Goal: Task Accomplishment & Management: Manage account settings

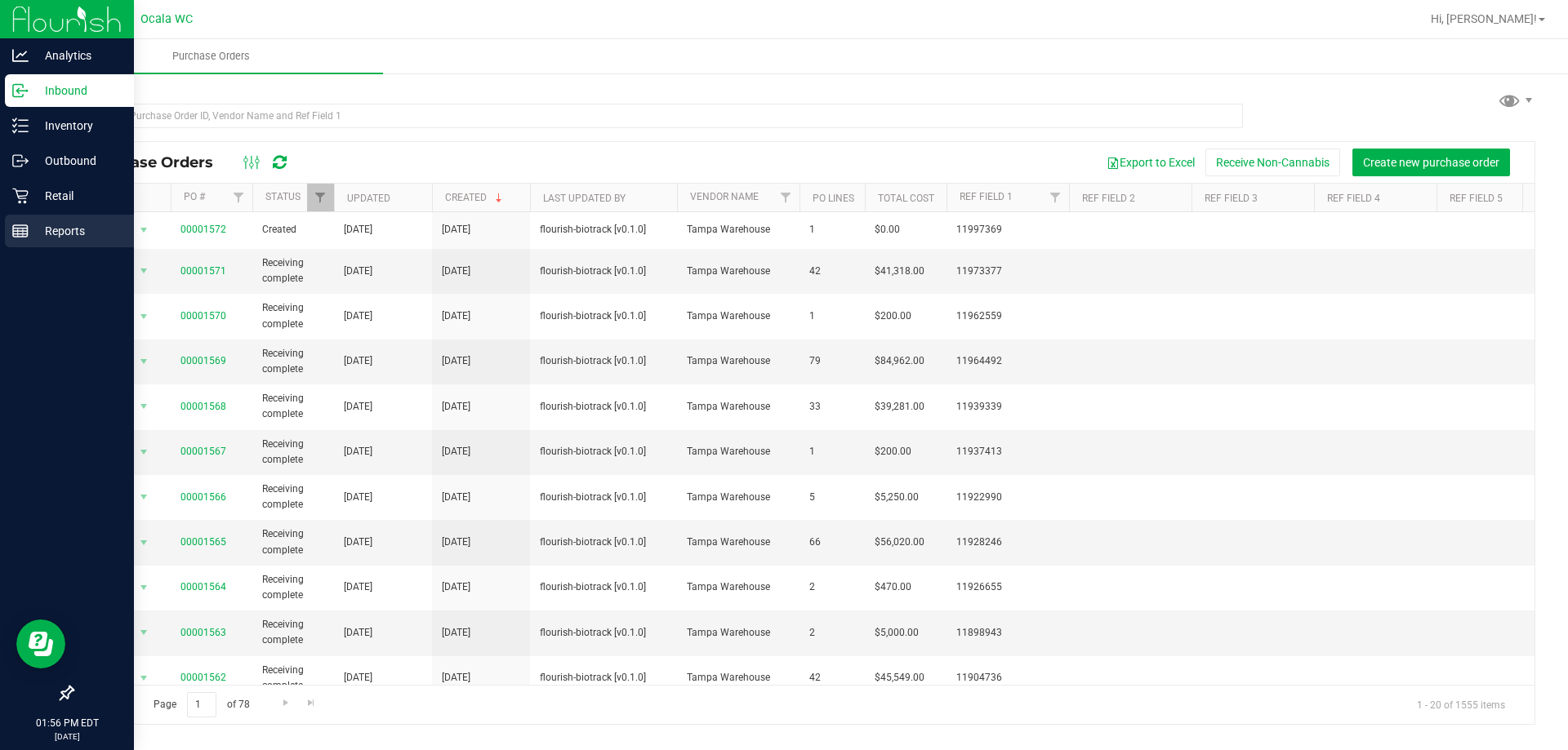
click at [57, 230] on p "Reports" at bounding box center [78, 231] width 98 height 20
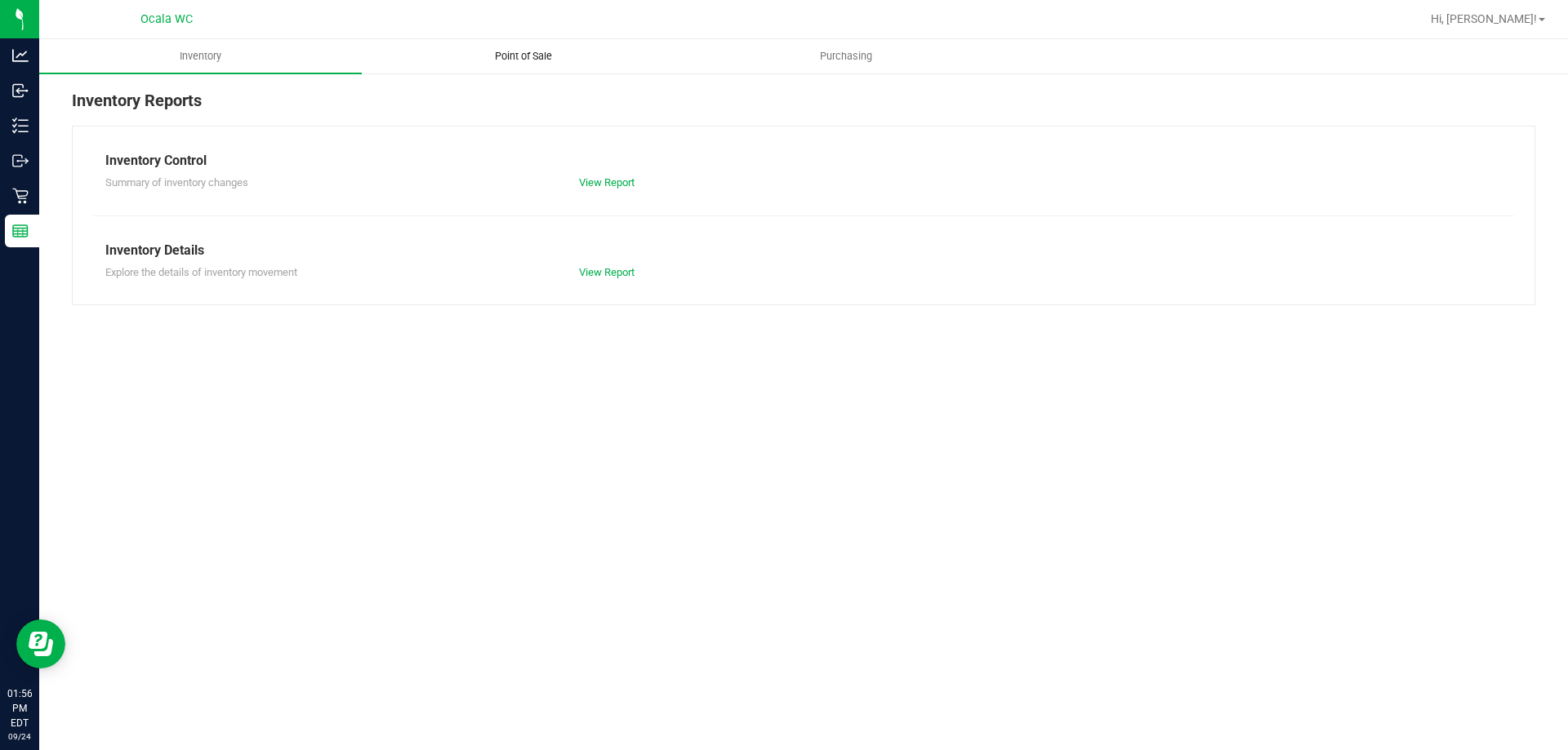
click at [507, 49] on span "Point of Sale" at bounding box center [524, 57] width 102 height 15
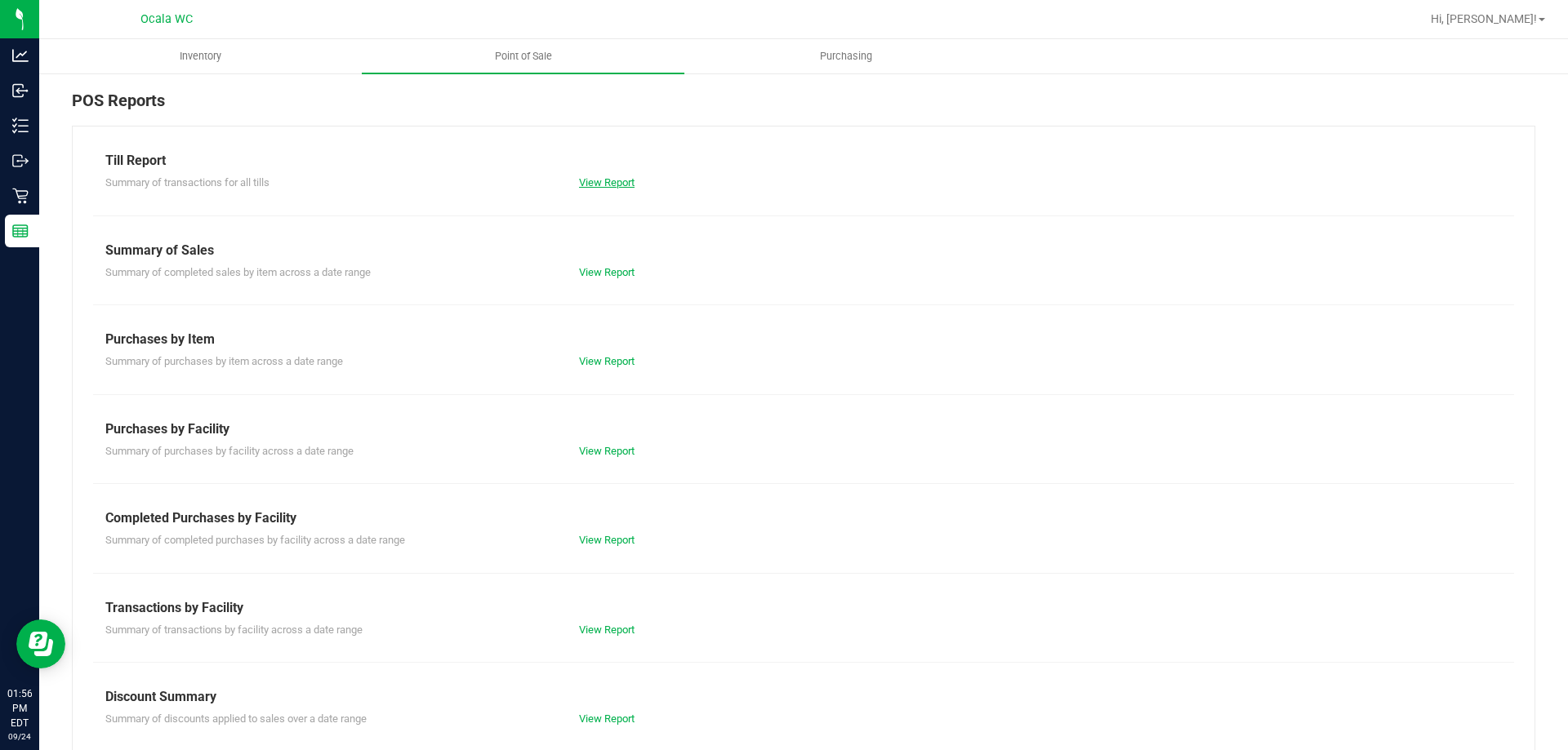
click at [618, 179] on link "View Report" at bounding box center [607, 182] width 56 height 12
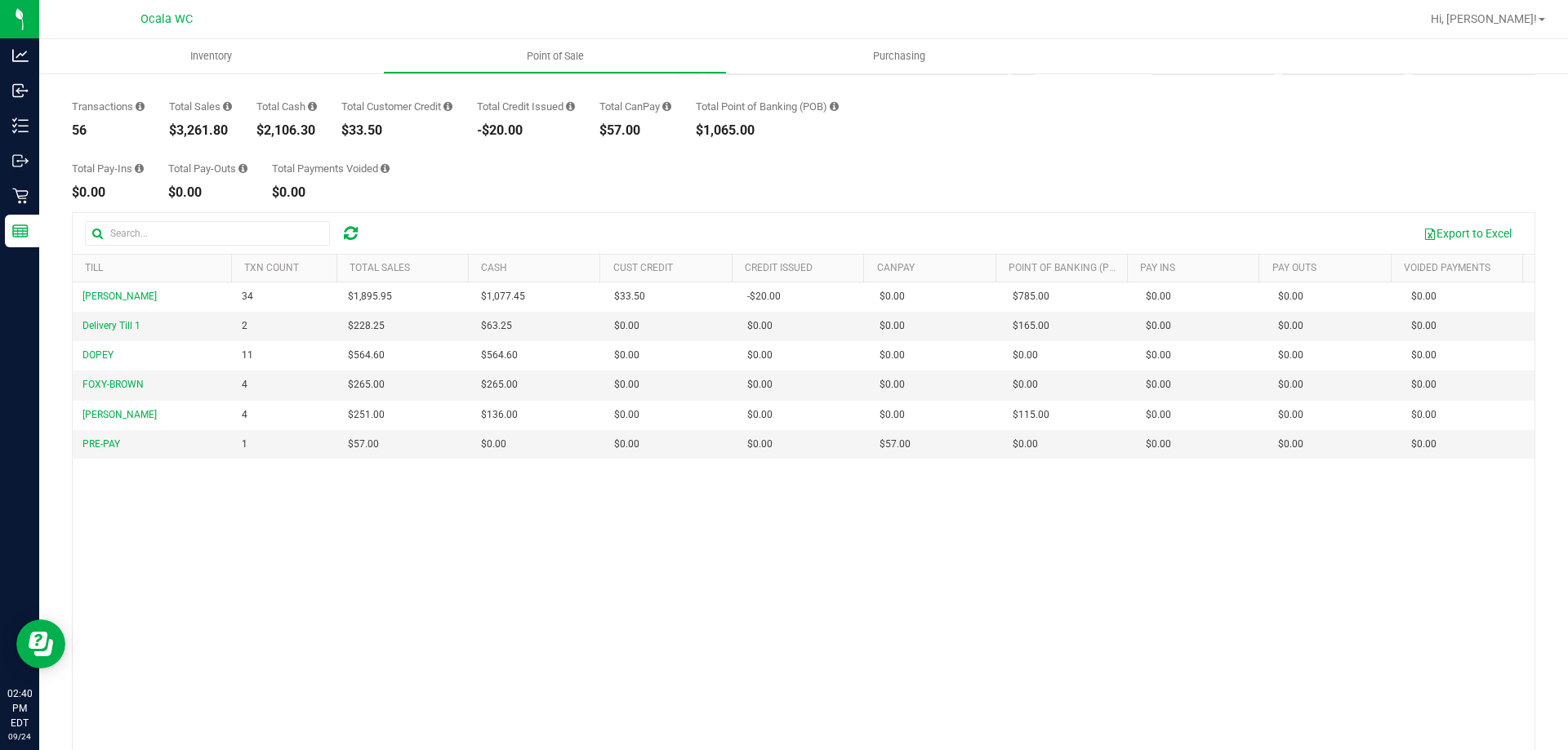
scroll to position [121, 0]
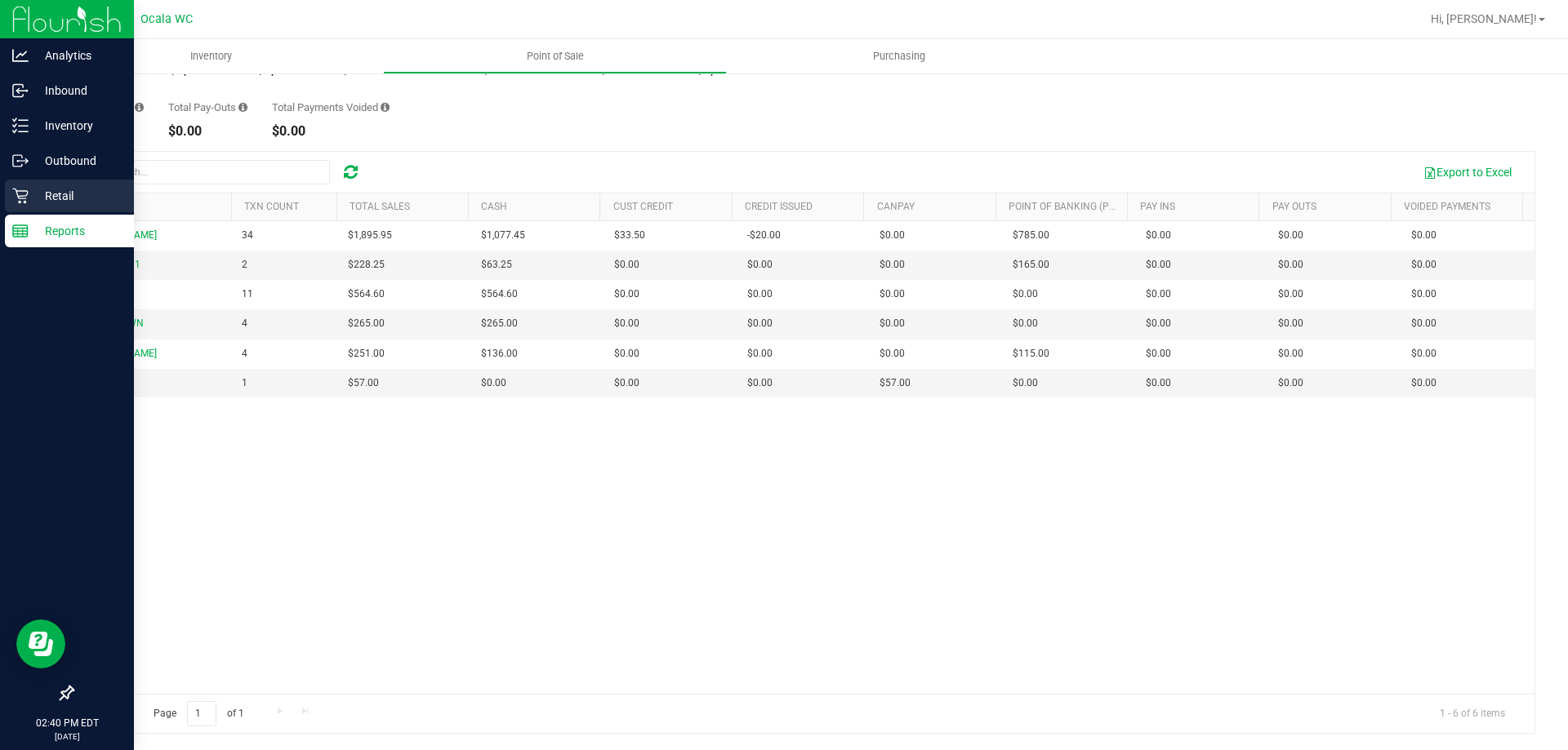
click at [41, 197] on p "Retail" at bounding box center [78, 196] width 98 height 20
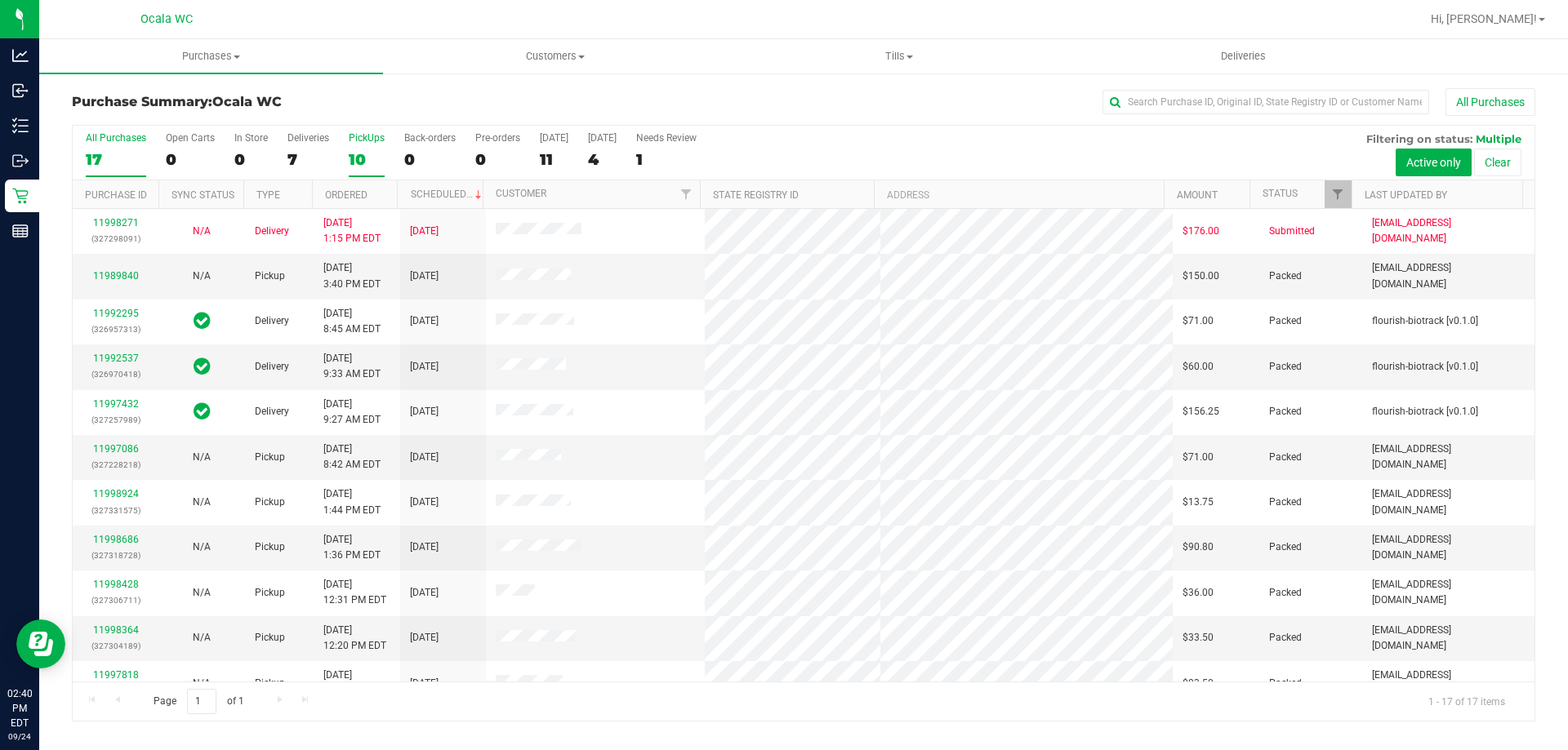
click at [353, 155] on div "10" at bounding box center [366, 159] width 36 height 19
click at [0, 0] on input "PickUps 10" at bounding box center [0, 0] width 0 height 0
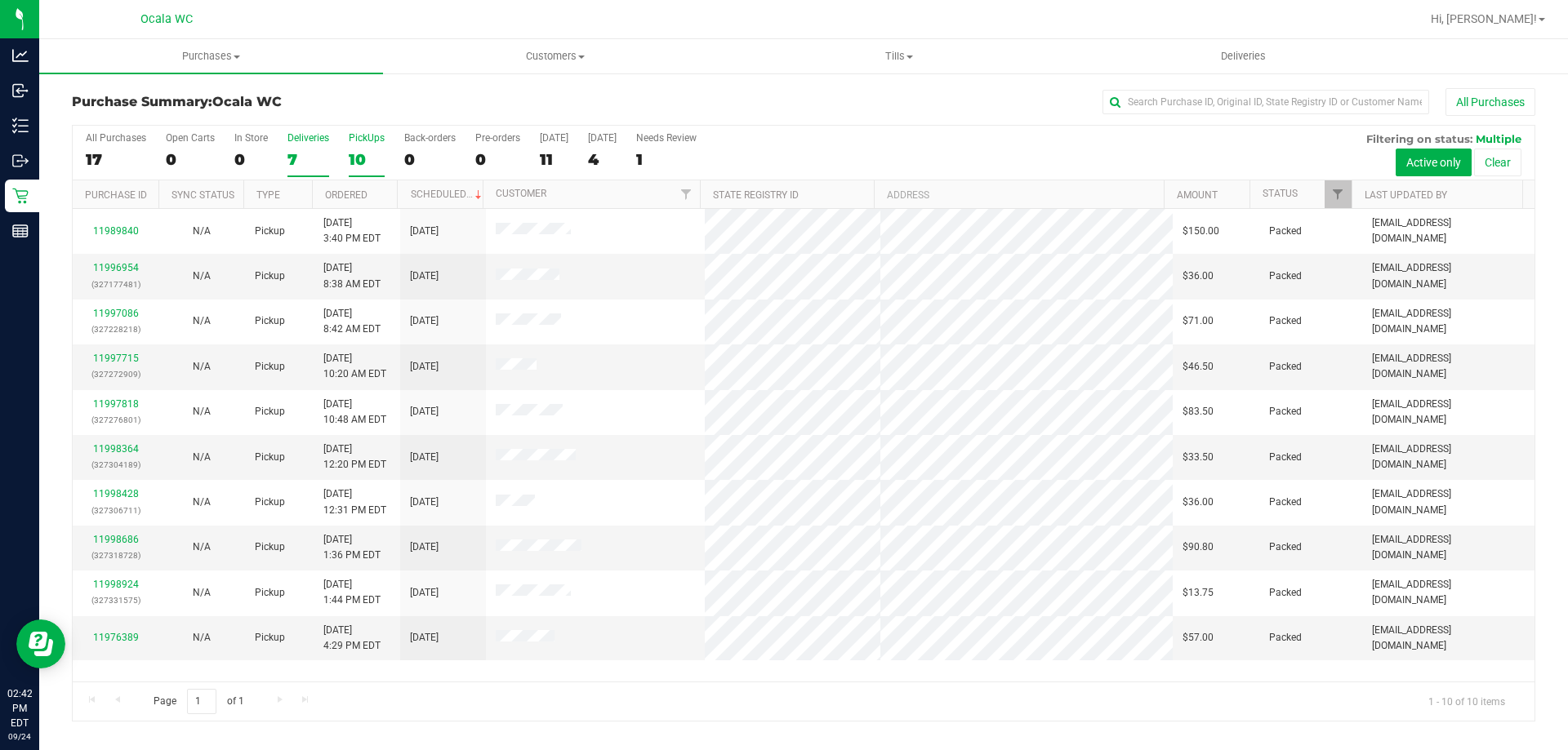
click at [305, 145] on label "Deliveries 7" at bounding box center [308, 154] width 42 height 45
click at [0, 0] on input "Deliveries 7" at bounding box center [0, 0] width 0 height 0
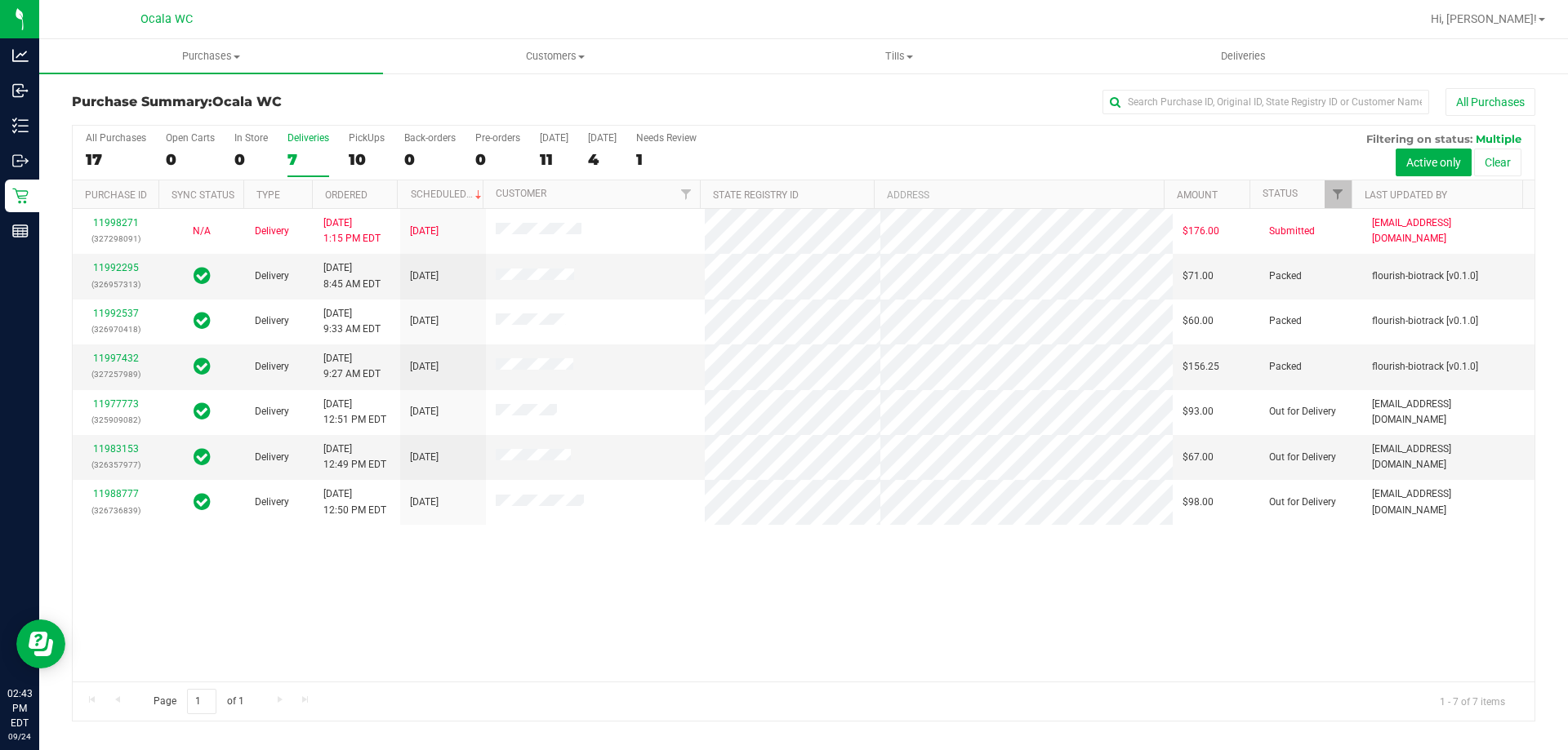
click at [304, 144] on label "Deliveries 7" at bounding box center [308, 154] width 42 height 45
click at [0, 0] on input "Deliveries 7" at bounding box center [0, 0] width 0 height 0
click at [1233, 50] on span "Deliveries" at bounding box center [1243, 57] width 89 height 15
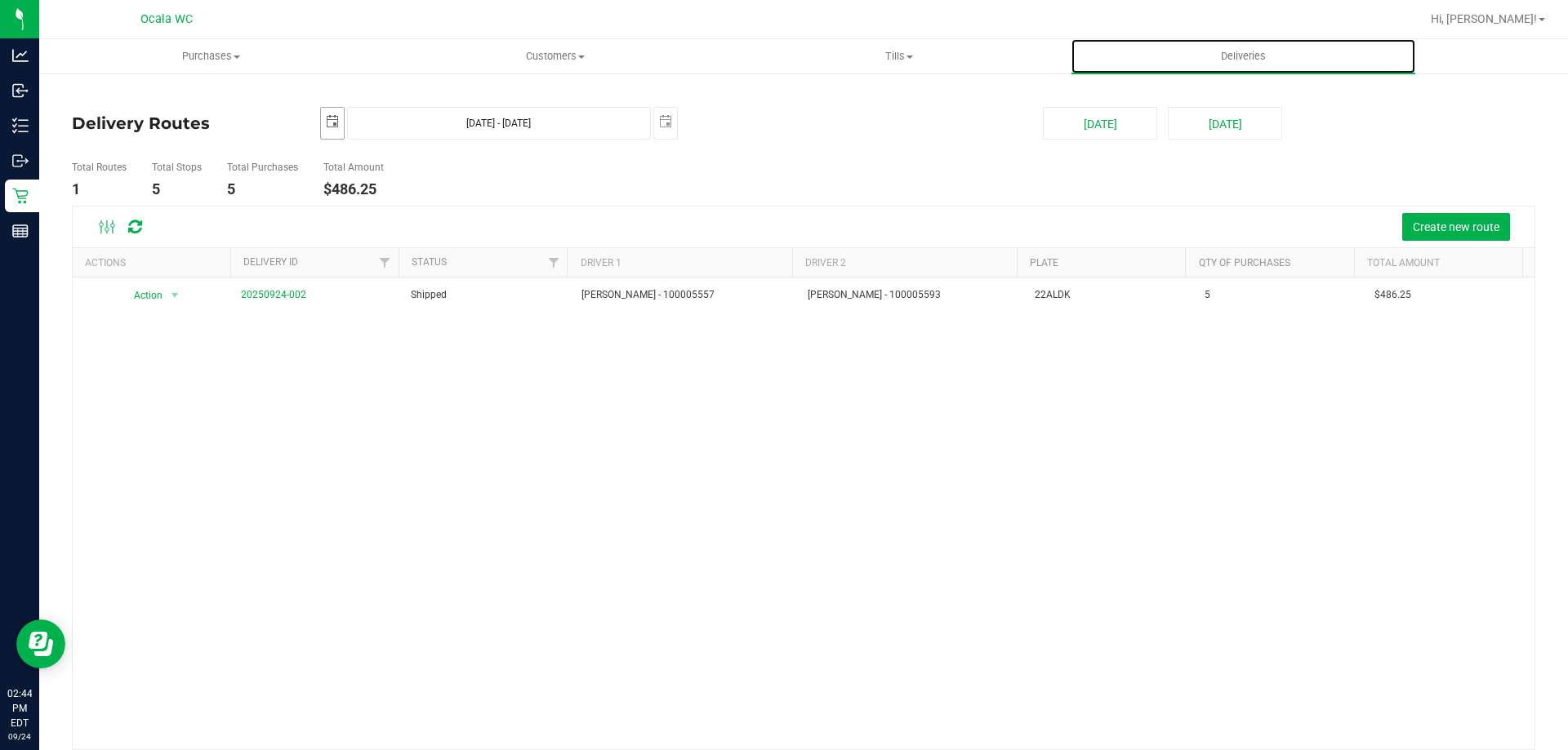
click at [334, 120] on span "select" at bounding box center [332, 121] width 13 height 13
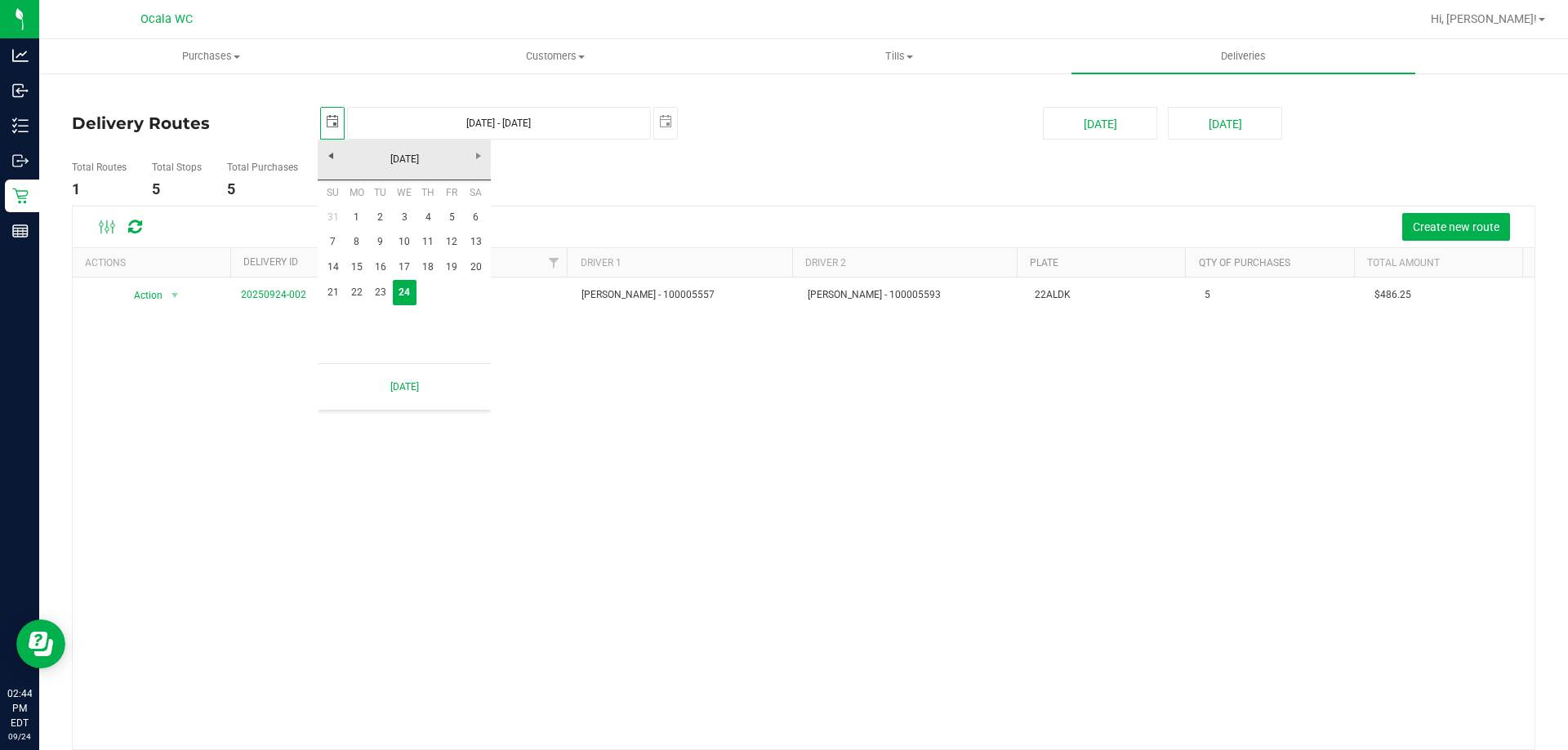
scroll to position [0, 41]
click at [359, 220] on link "1" at bounding box center [356, 217] width 24 height 25
type input "[DATE]"
type input "[DATE] - [DATE]"
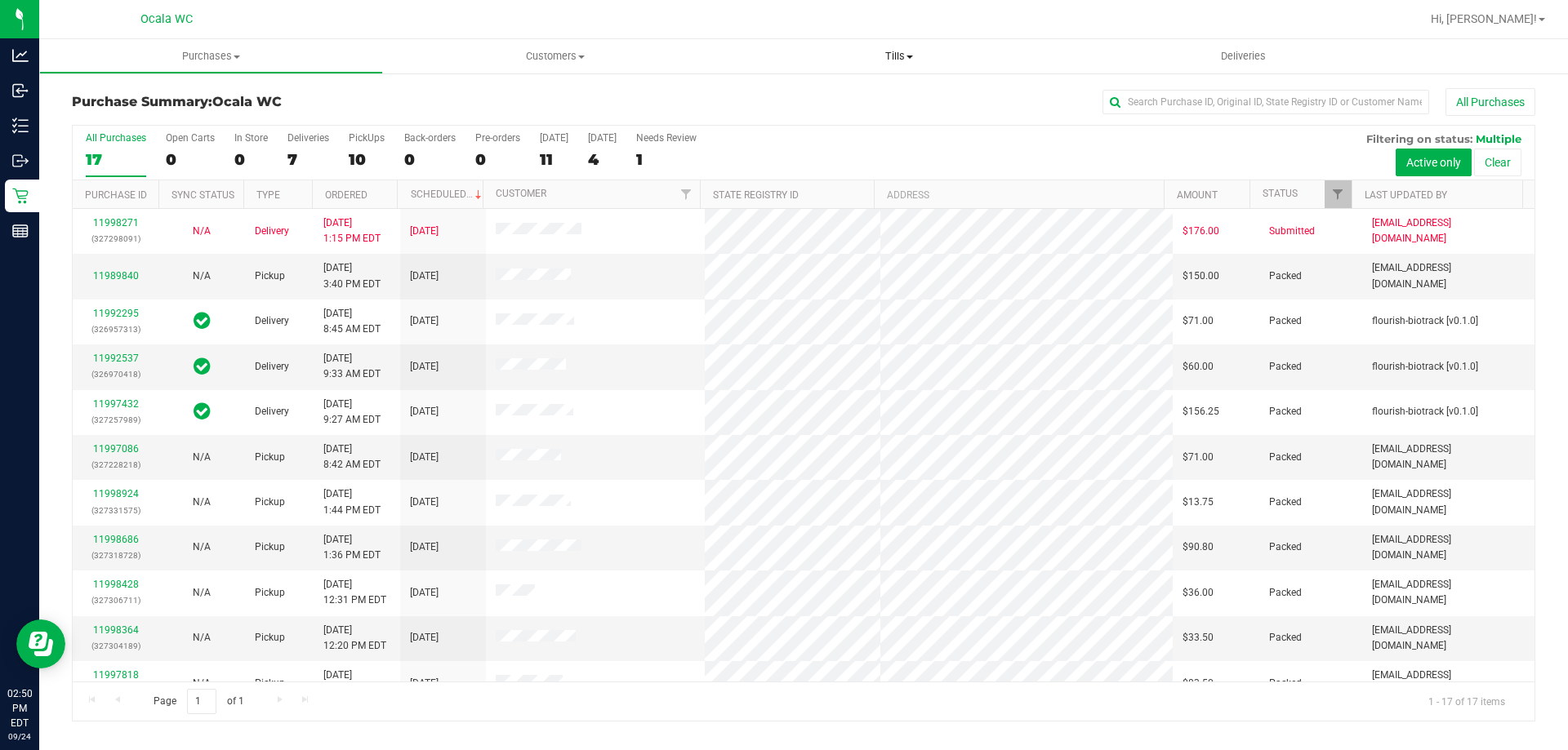
click at [902, 45] on uib-tab-heading "Tills Manage tills Reconcile e-payments" at bounding box center [898, 57] width 342 height 33
click at [853, 89] on li "Manage tills" at bounding box center [898, 99] width 343 height 20
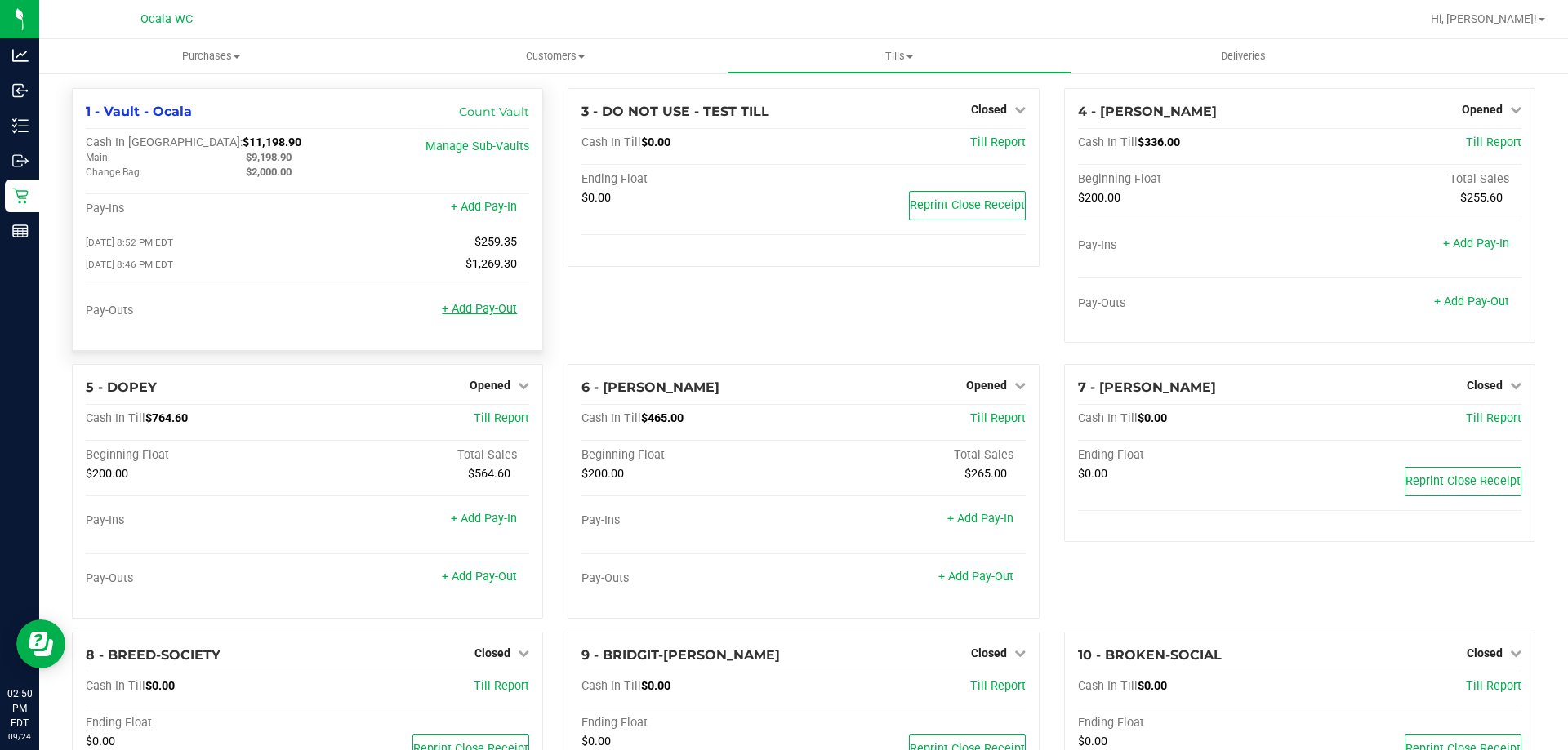
click at [483, 315] on link "+ Add Pay-Out" at bounding box center [479, 309] width 75 height 14
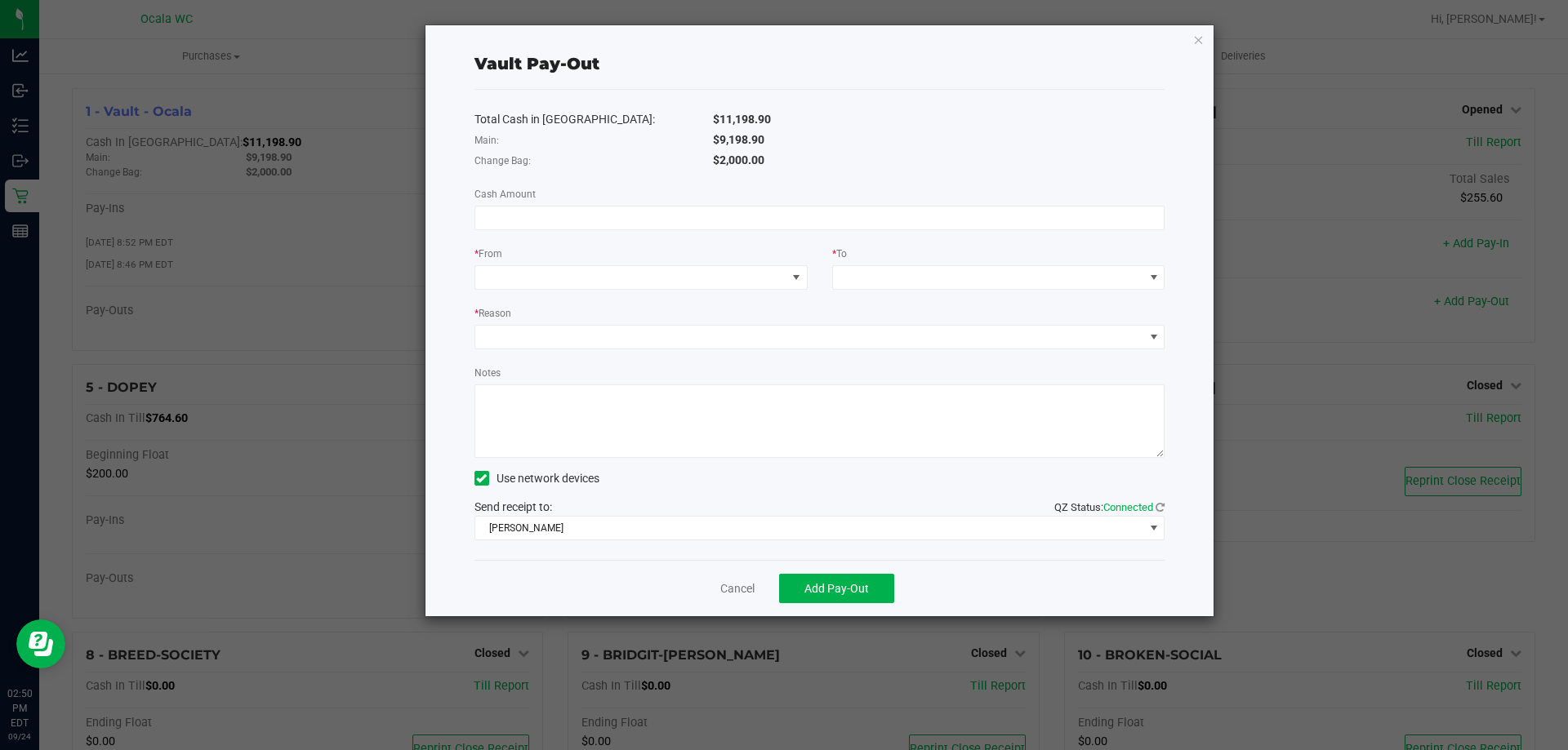
click at [935, 137] on div "$9,198.90" at bounding box center [939, 139] width 477 height 17
click at [778, 218] on input at bounding box center [820, 218] width 689 height 23
type input "$9,198.90"
click at [653, 272] on span at bounding box center [631, 278] width 311 height 23
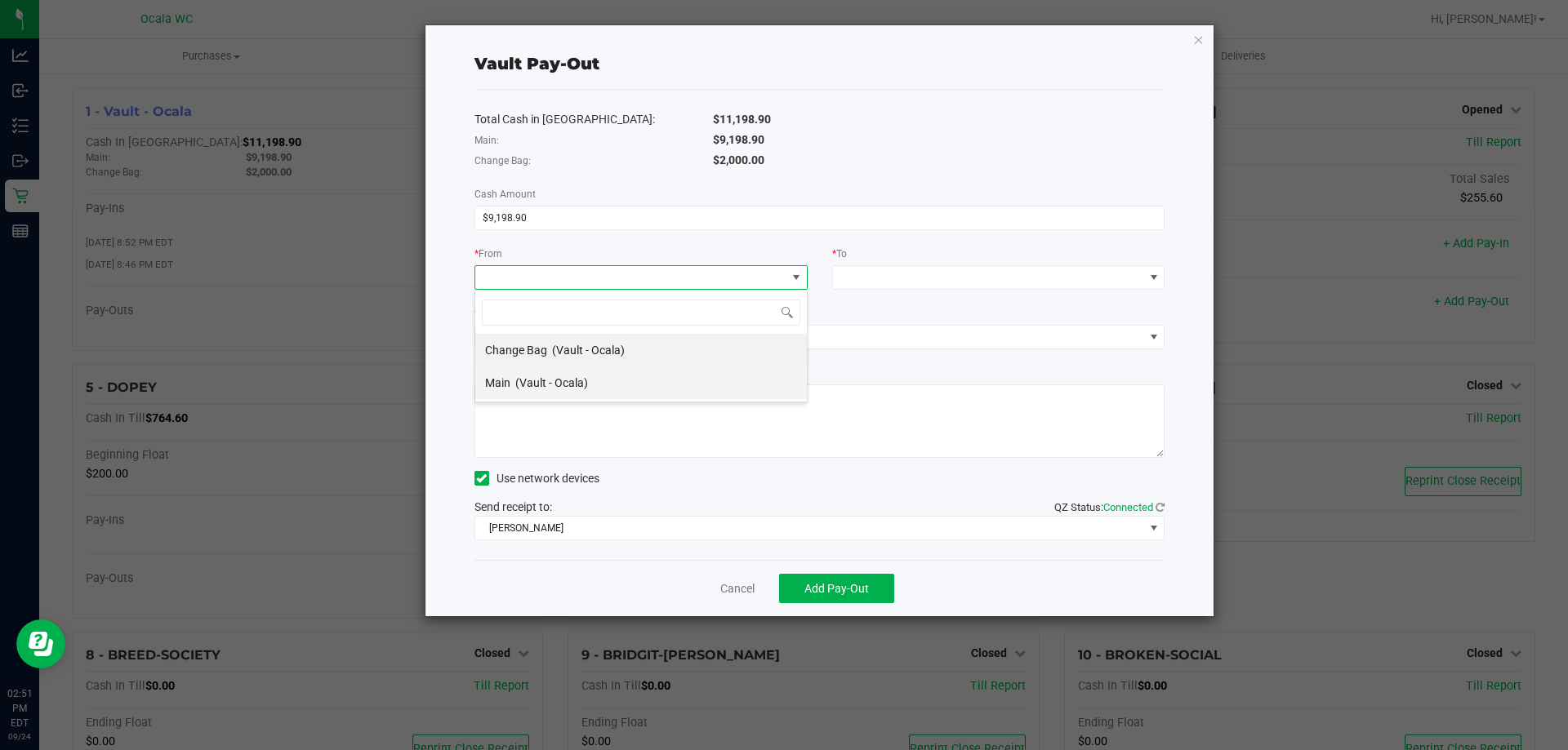
click at [666, 393] on li "Main (Vault - Ocala)" at bounding box center [641, 383] width 331 height 33
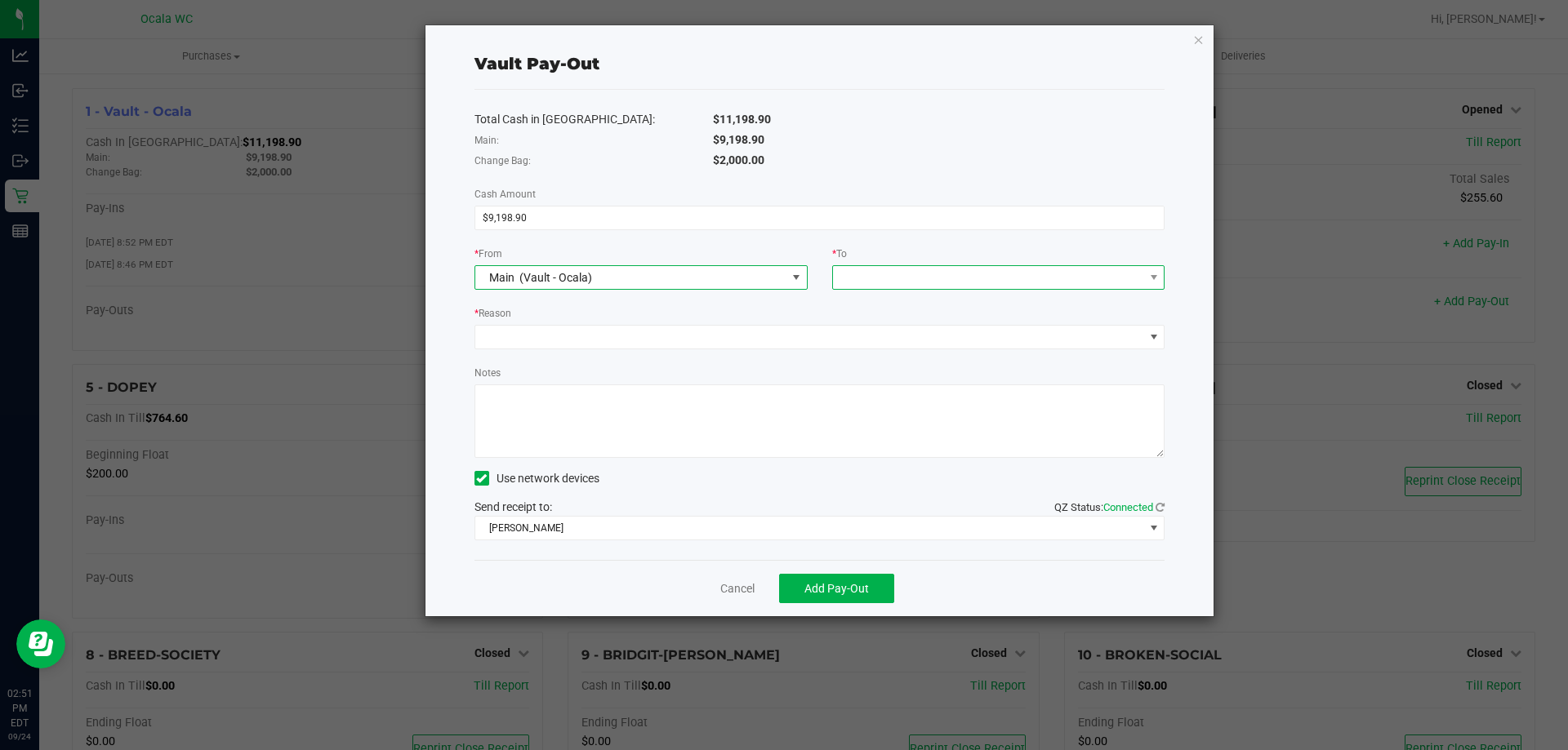
click at [875, 280] on span at bounding box center [989, 278] width 311 height 23
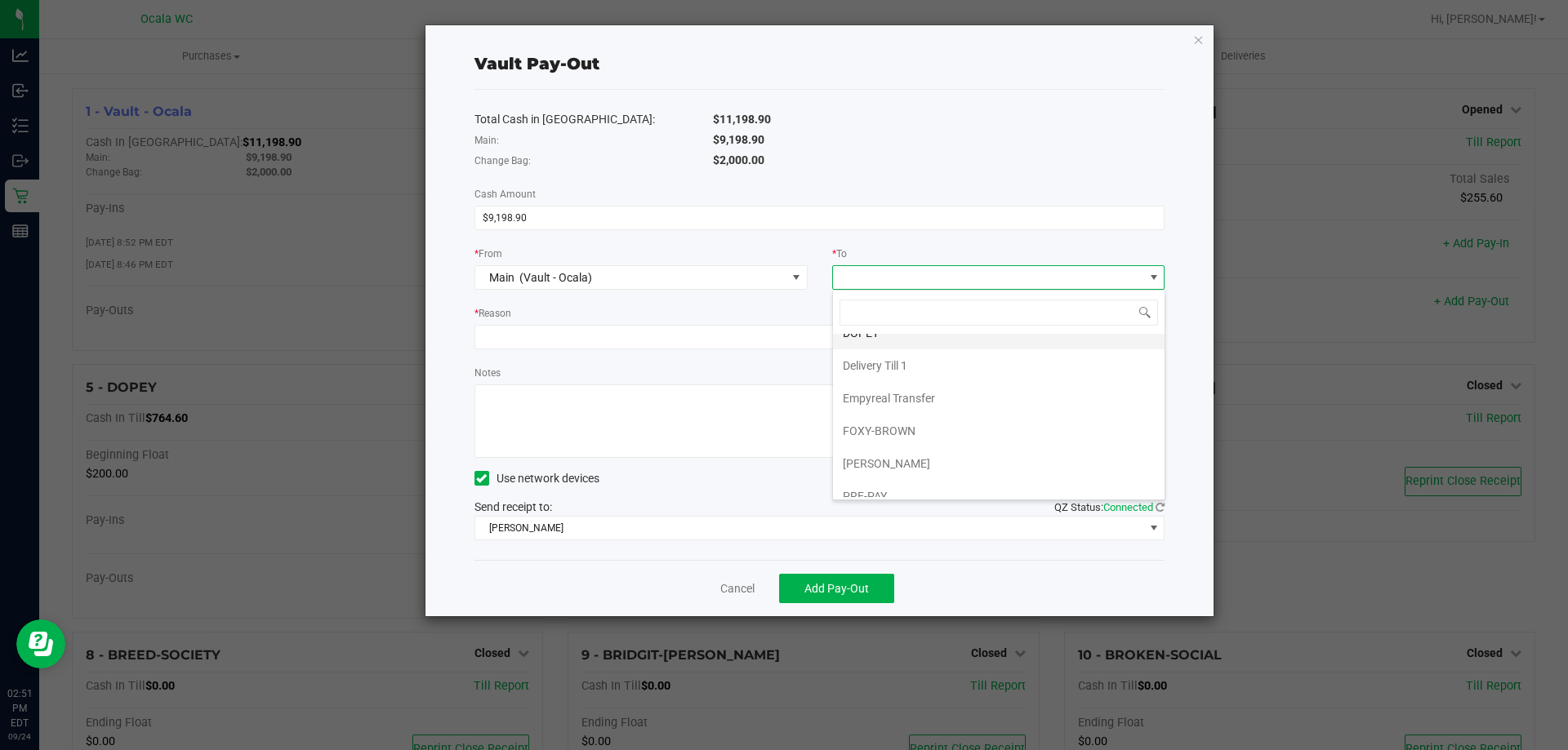
scroll to position [130, 0]
click at [1013, 368] on li "Empyreal Transfer" at bounding box center [998, 383] width 331 height 33
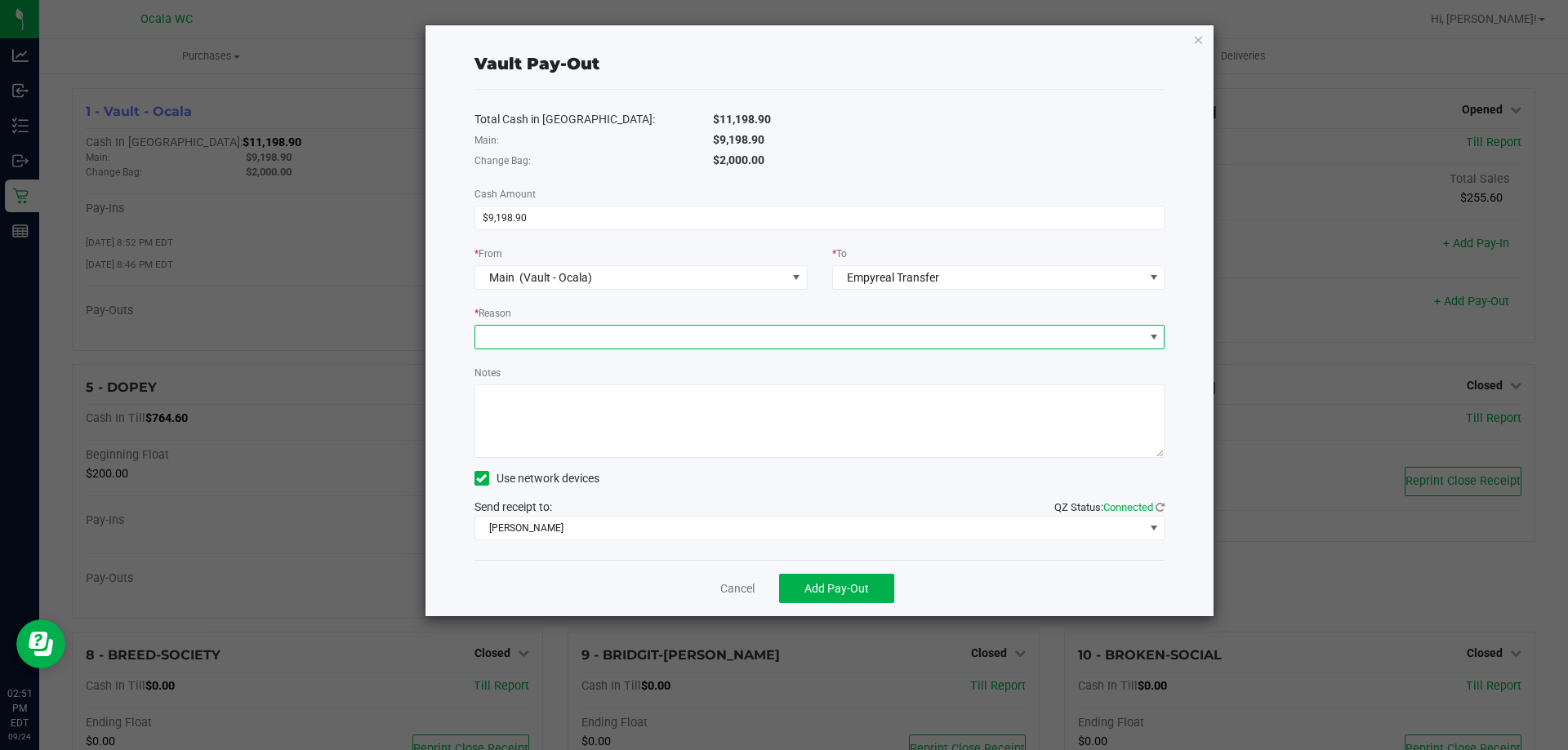
click at [752, 326] on span at bounding box center [810, 337] width 669 height 23
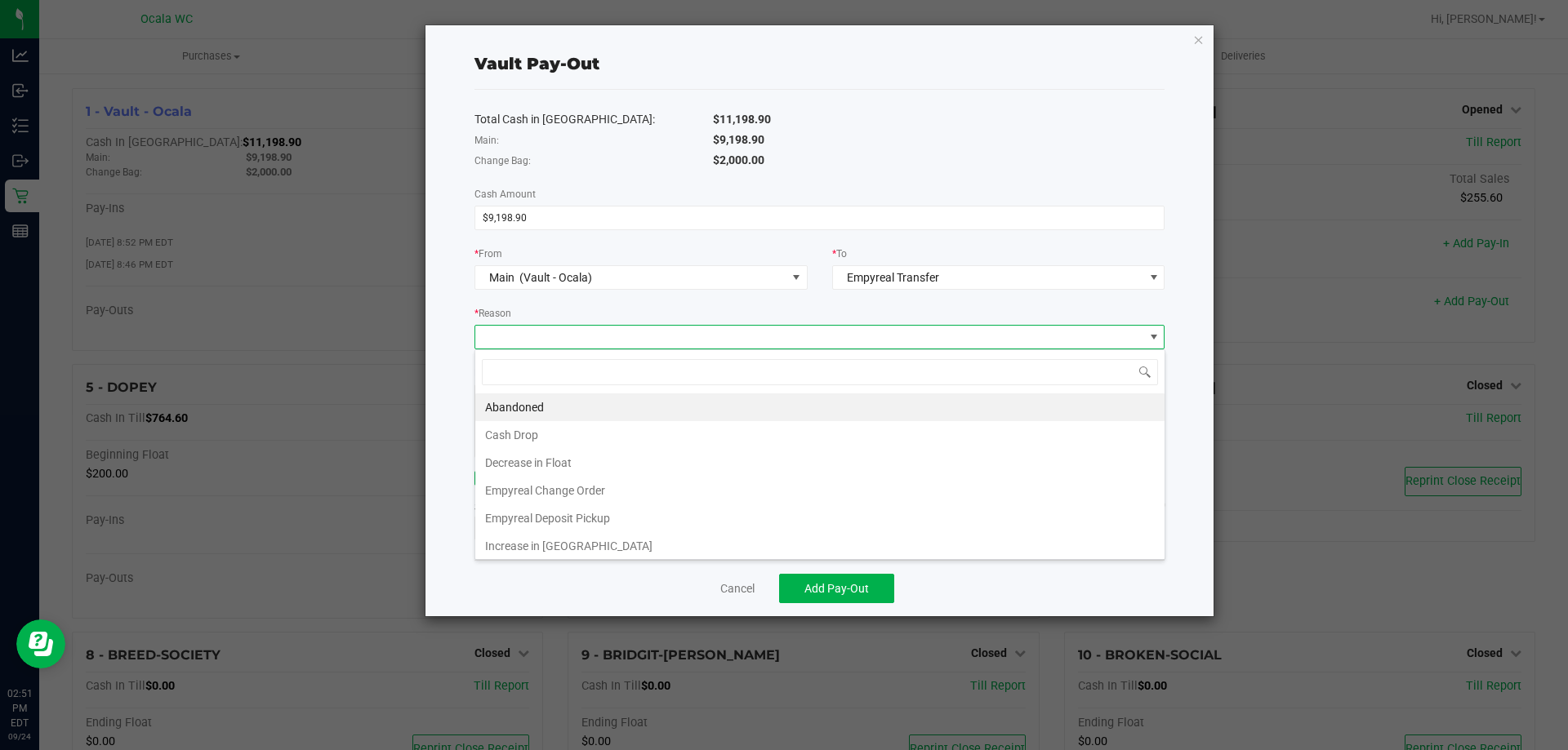
scroll to position [25, 690]
click at [620, 514] on li "Empyreal Deposit Pickup" at bounding box center [820, 519] width 689 height 28
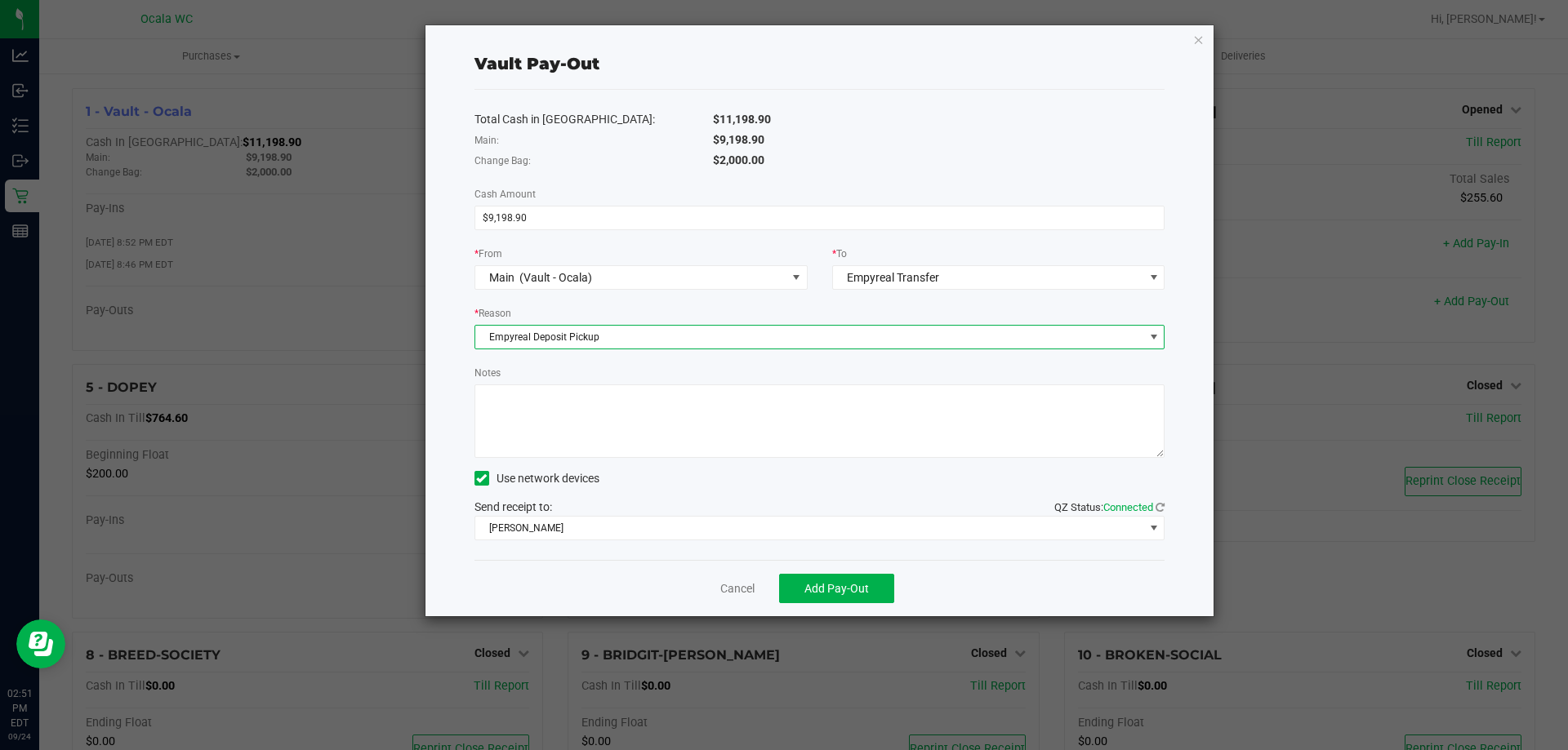
click at [593, 384] on textarea "Notes" at bounding box center [820, 421] width 691 height 74
click at [751, 540] on div "Total Cash in [GEOGRAPHIC_DATA]: $11,198.90 Main: $9,198.90 Change Bag: $2,000.…" at bounding box center [820, 325] width 691 height 470
click at [746, 516] on div "Send receipt to: QZ Status: Connected [PERSON_NAME]" at bounding box center [820, 520] width 691 height 42
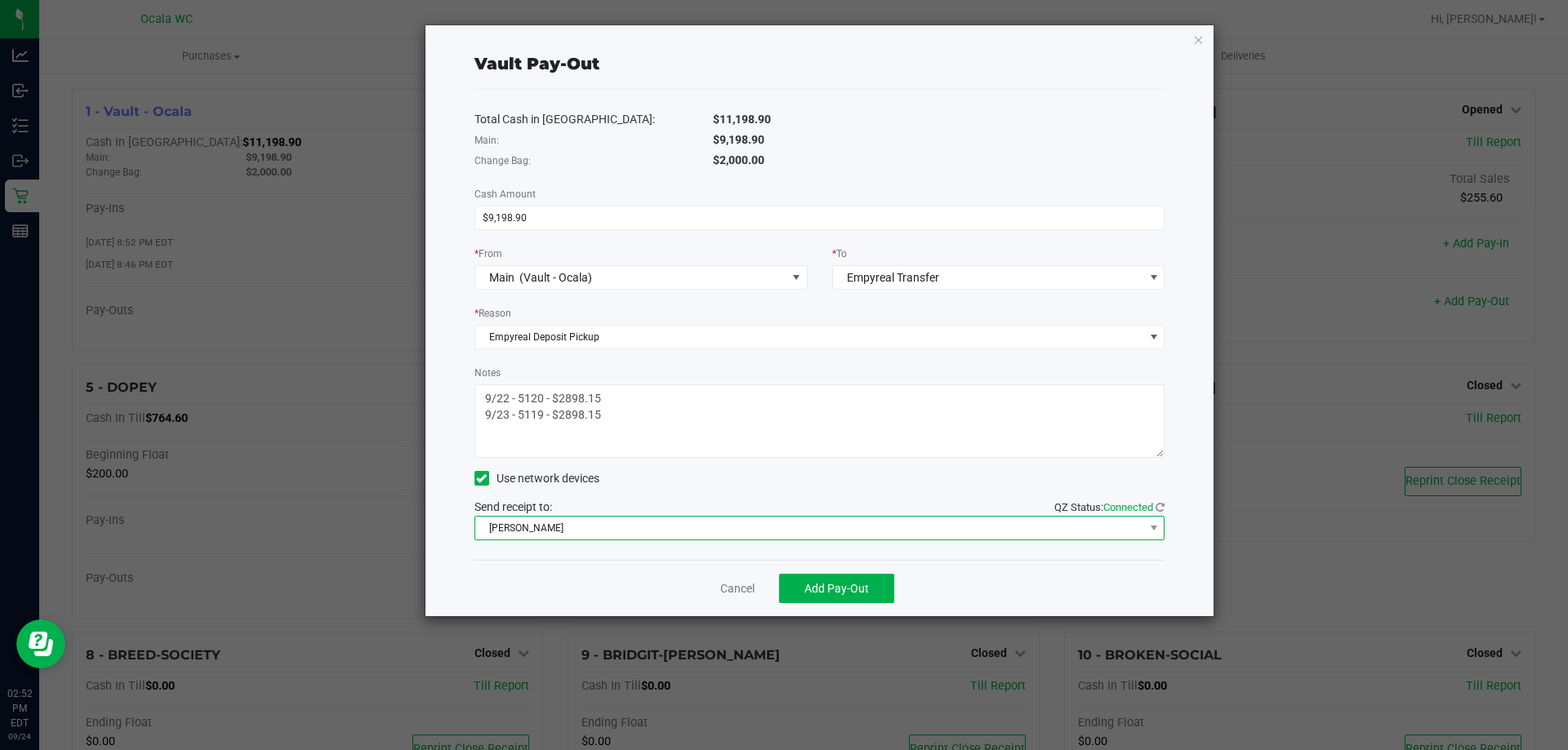
click at [742, 533] on span "[PERSON_NAME]" at bounding box center [810, 529] width 669 height 23
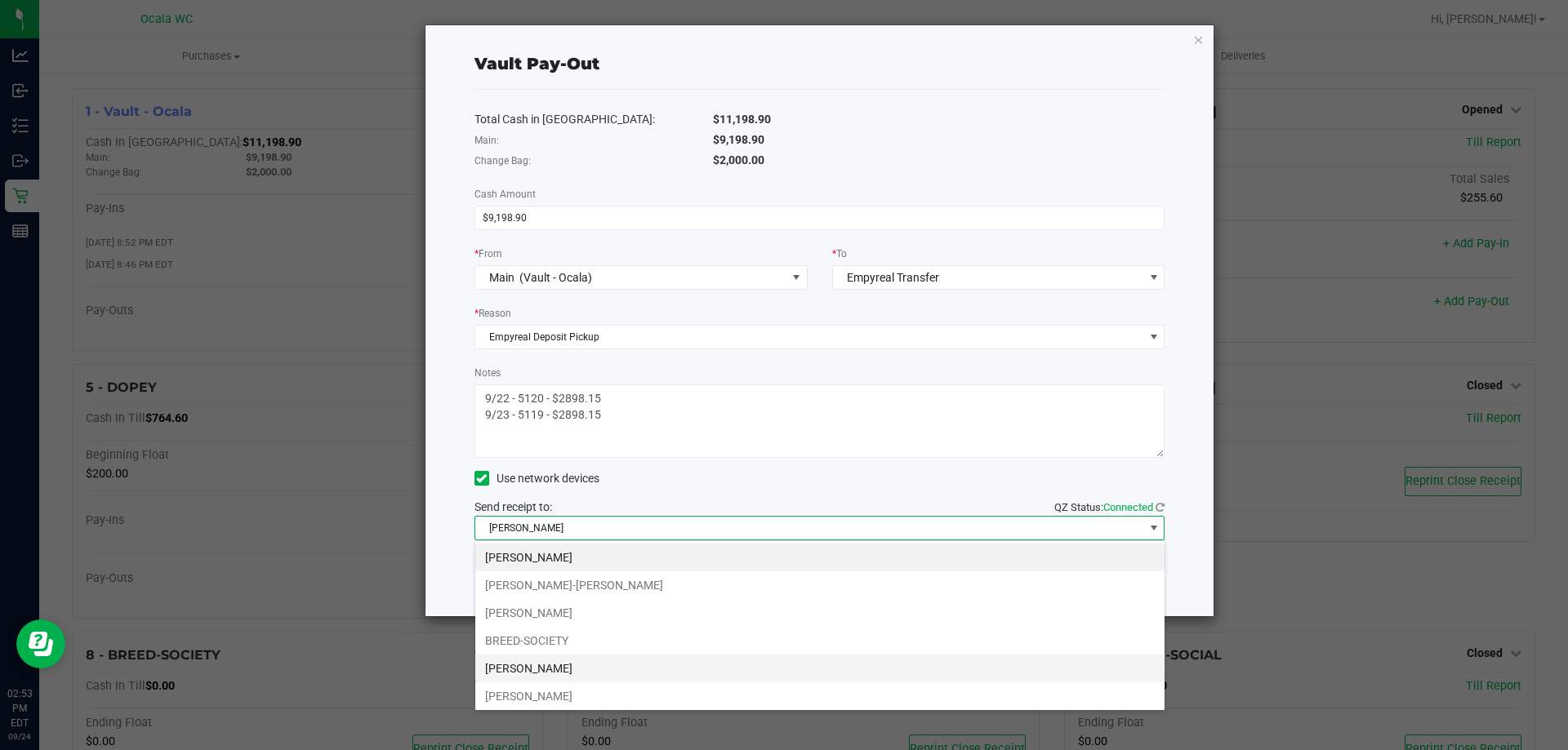
click at [620, 669] on li "[PERSON_NAME]" at bounding box center [820, 669] width 689 height 28
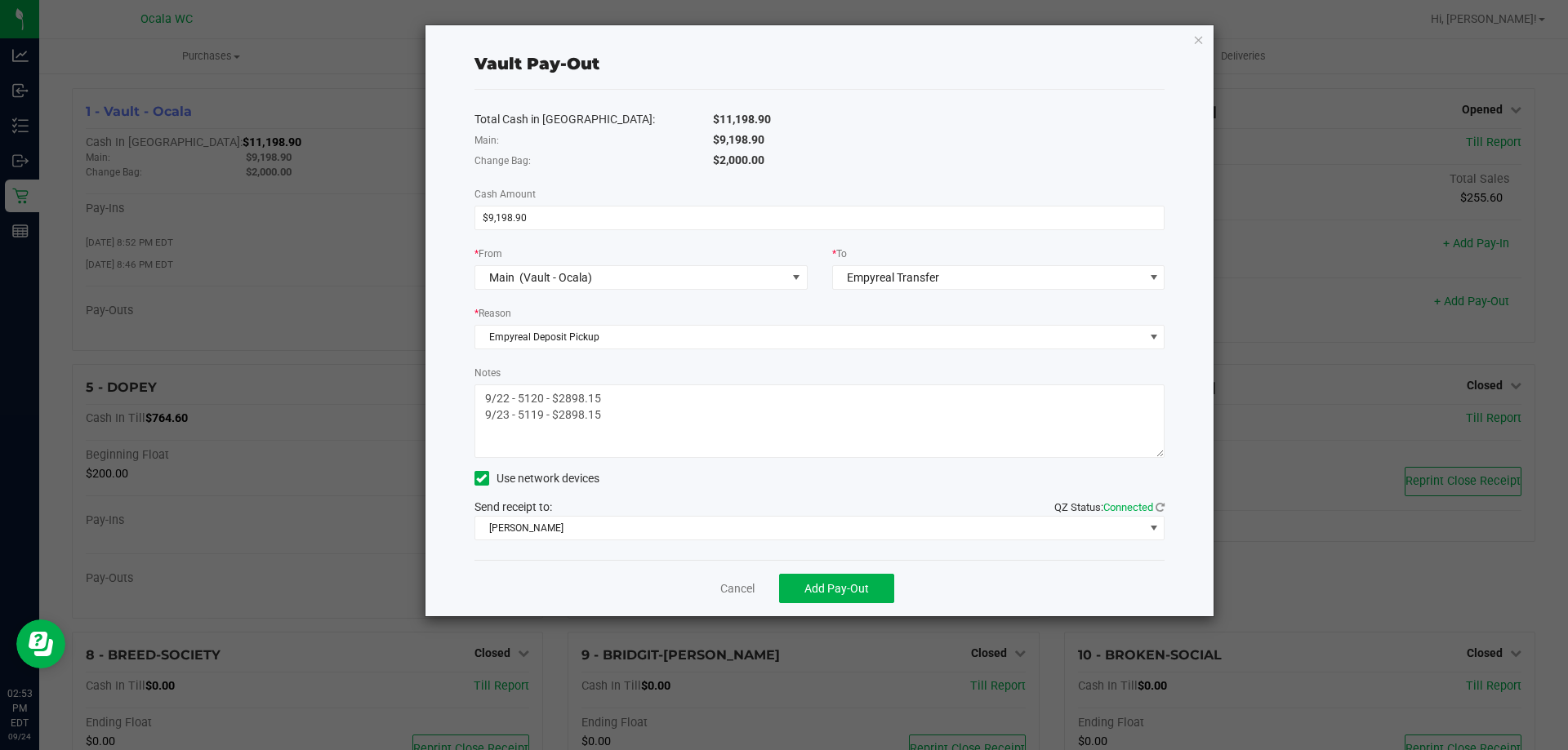
click at [573, 393] on textarea "Notes" at bounding box center [820, 421] width 691 height 74
click at [656, 418] on textarea "Notes" at bounding box center [820, 421] width 691 height 74
type textarea "9/22 - 5120 - $6300.75 9/23 - 5119 - $2898.15"
click at [866, 588] on span "Add Pay-Out" at bounding box center [836, 589] width 65 height 13
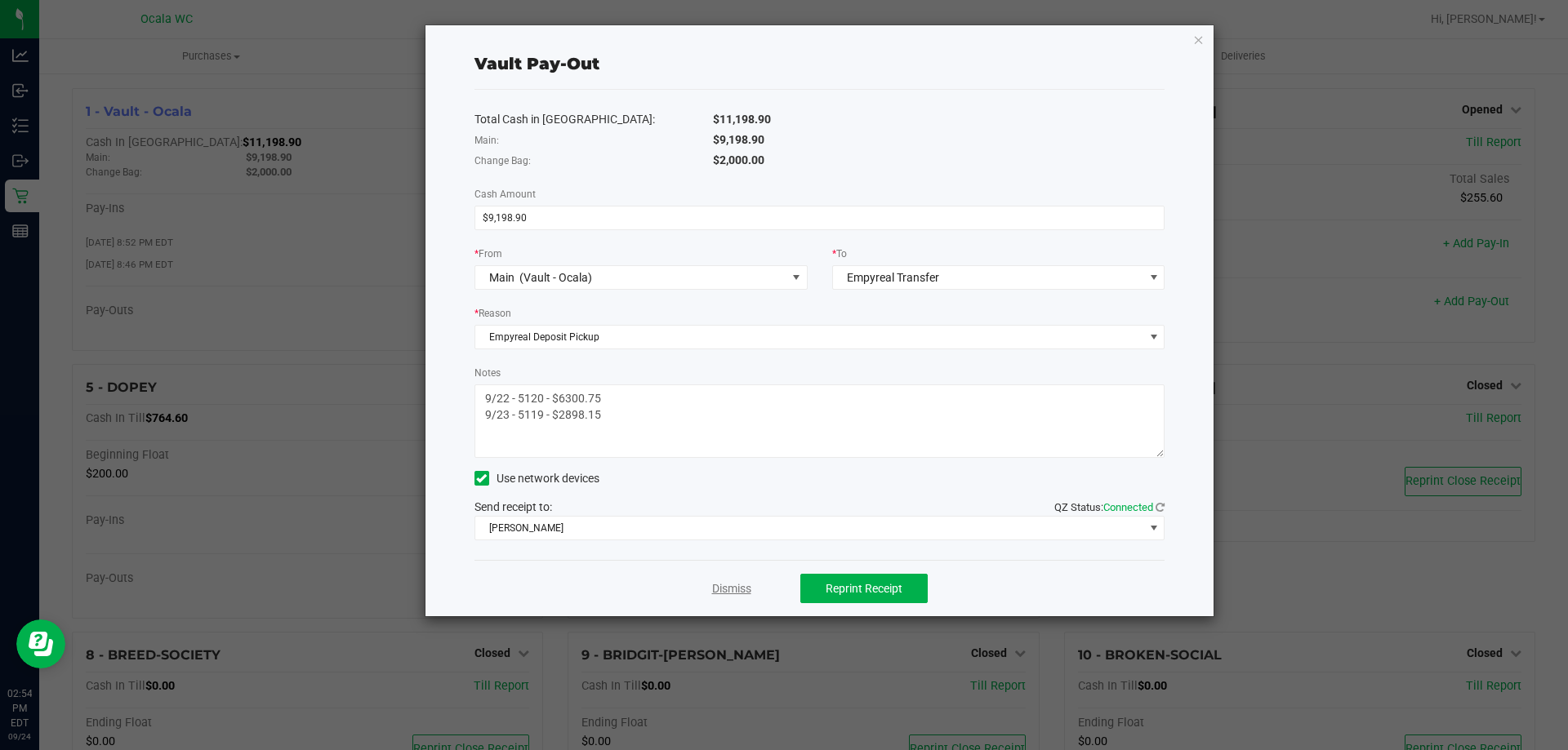
click at [728, 588] on link "Dismiss" at bounding box center [732, 589] width 39 height 17
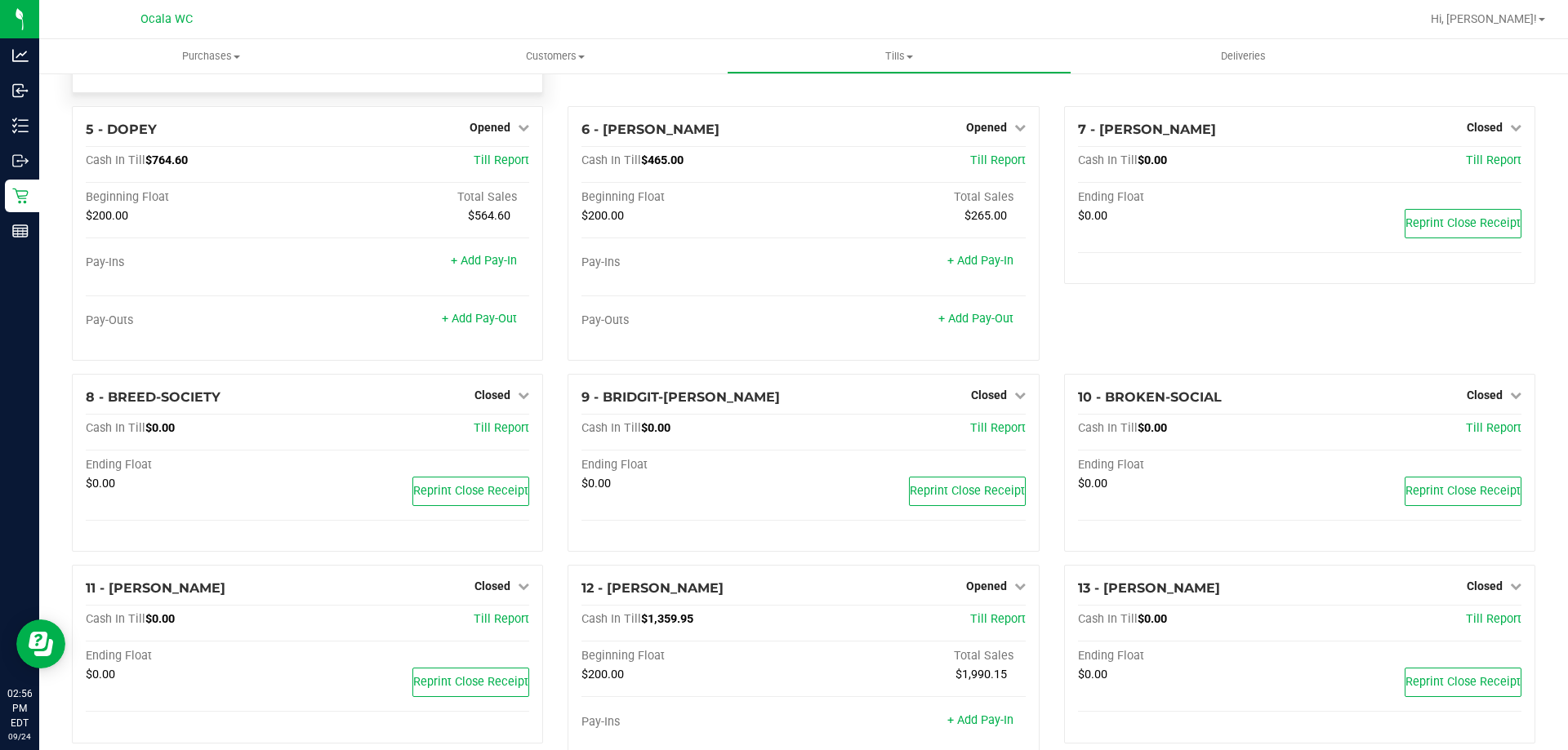
scroll to position [0, 0]
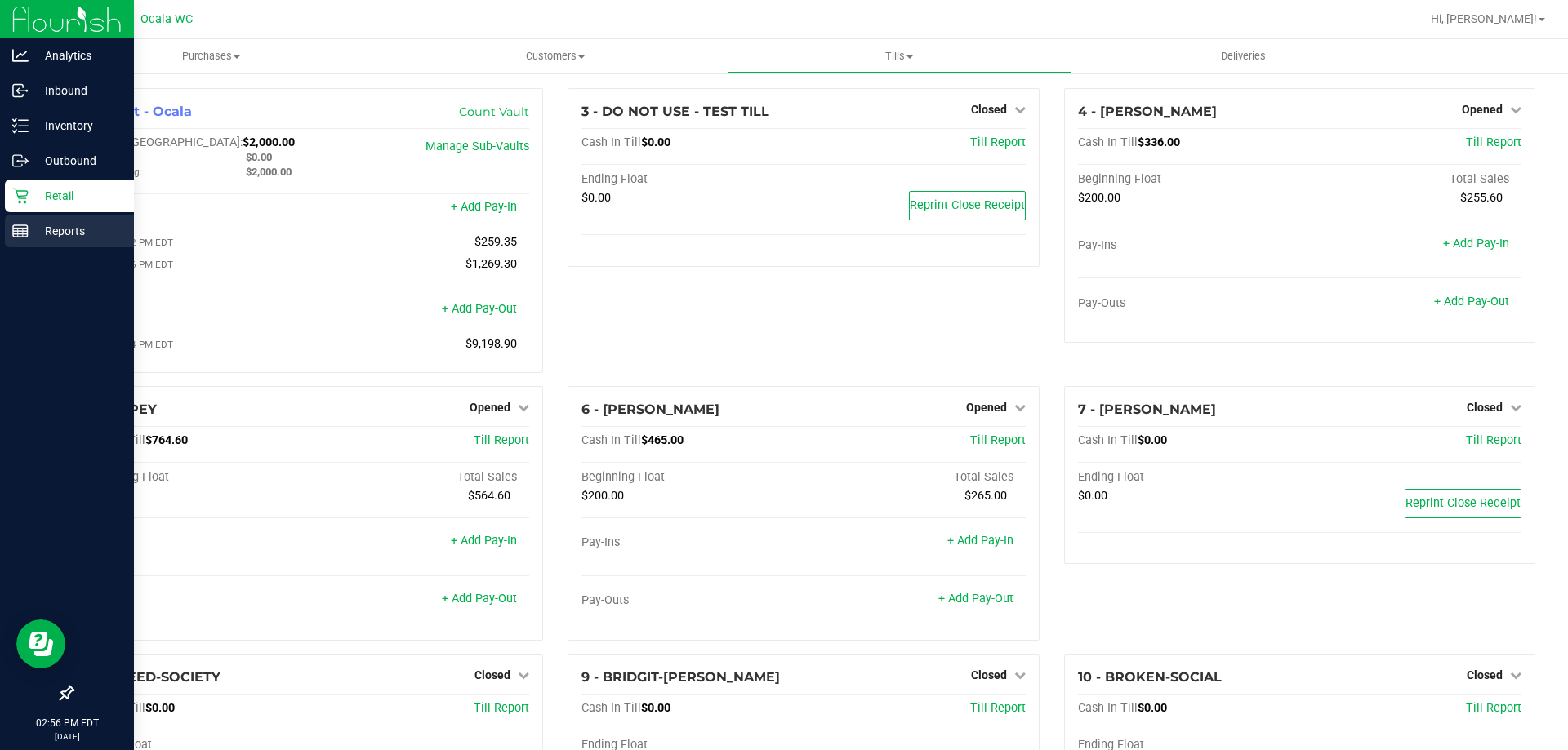
click at [25, 235] on icon at bounding box center [20, 231] width 16 height 16
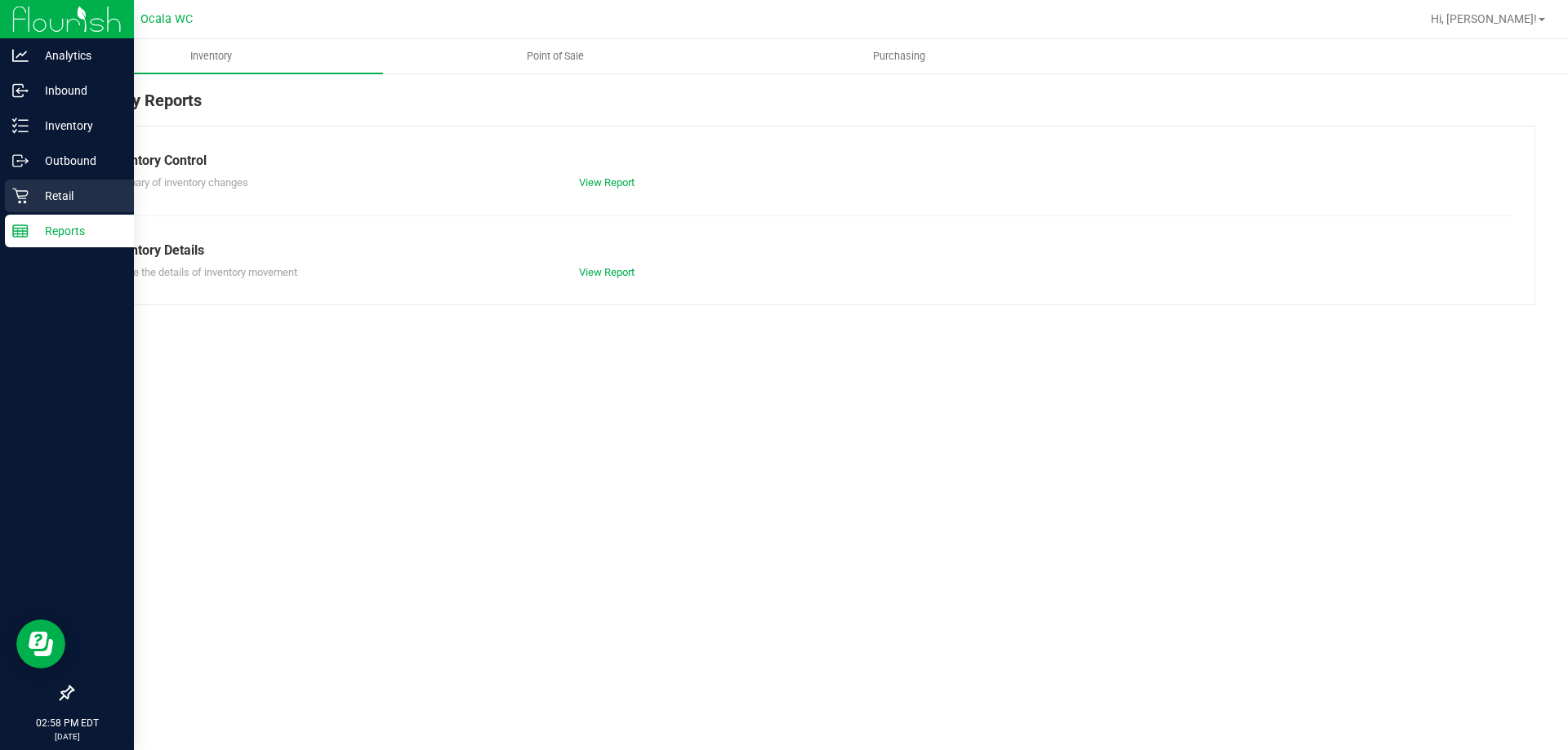
click at [34, 202] on p "Retail" at bounding box center [78, 196] width 98 height 20
